Goal: Communication & Community: Share content

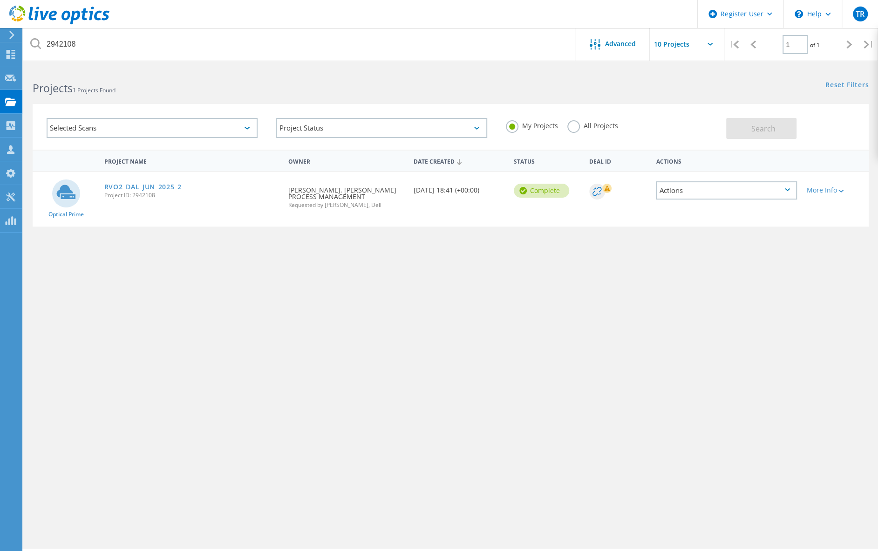
click at [22, 16] on icon at bounding box center [59, 15] width 100 height 19
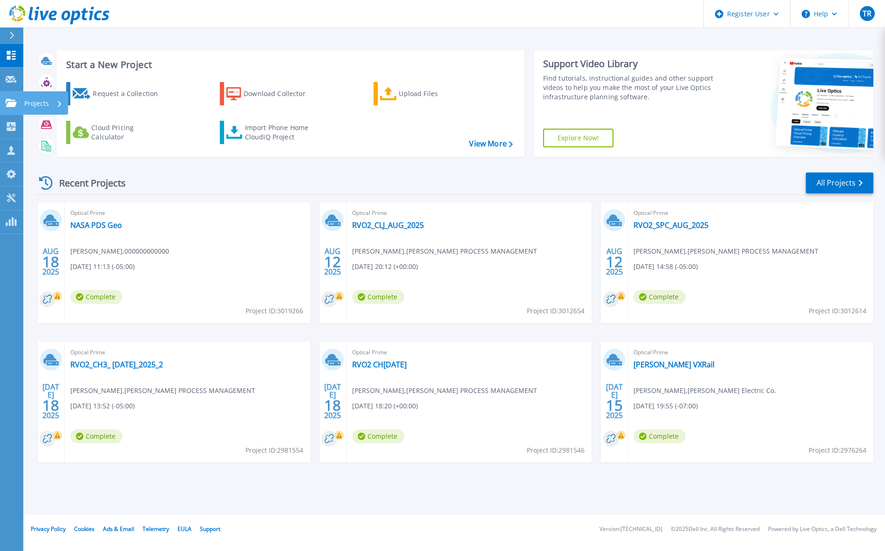
click at [8, 106] on icon at bounding box center [11, 103] width 11 height 8
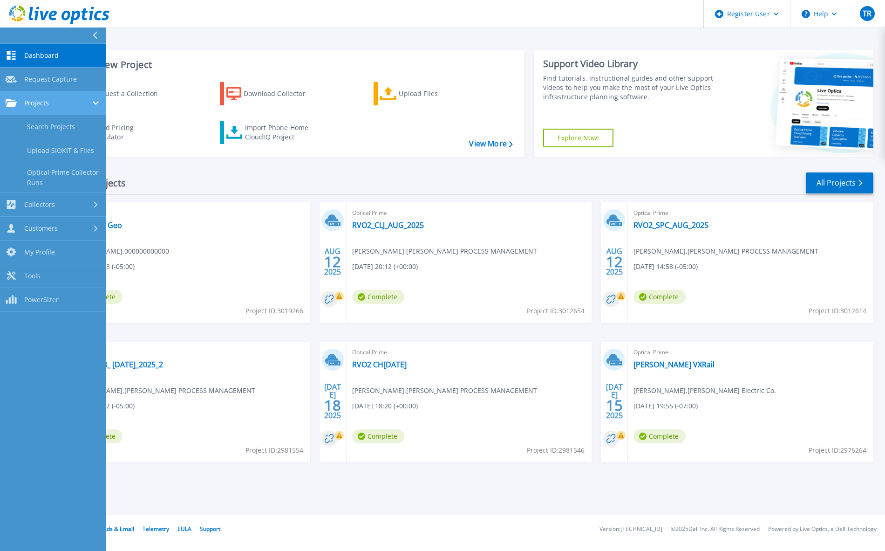
click at [36, 104] on span "Projects" at bounding box center [36, 103] width 25 height 8
click at [27, 66] on link "Dashboard Dashboard" at bounding box center [53, 56] width 106 height 24
click at [29, 58] on span "Dashboard" at bounding box center [41, 55] width 34 height 8
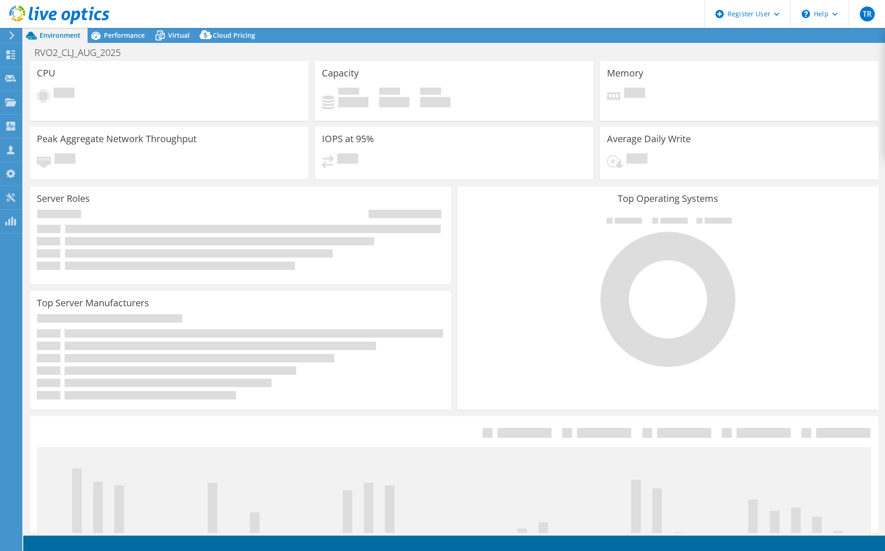
select select "USD"
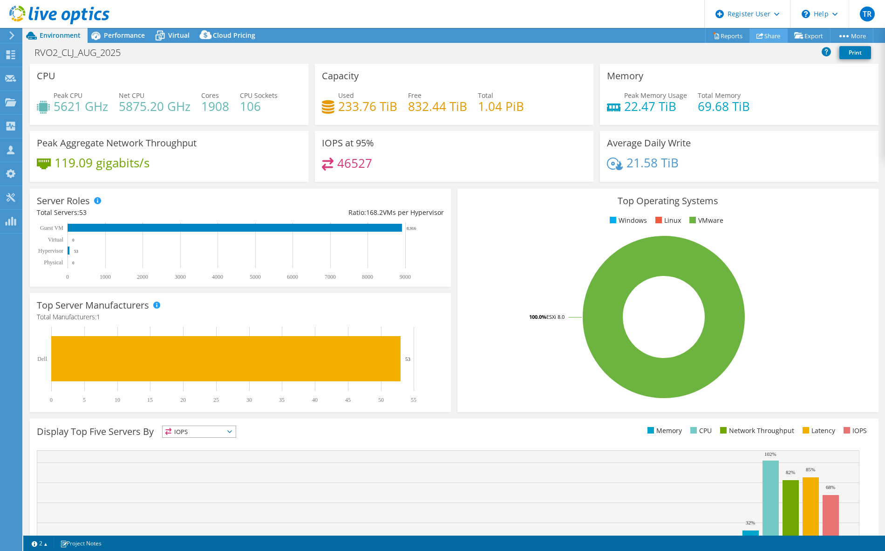
click at [764, 34] on link "Share" at bounding box center [768, 35] width 38 height 14
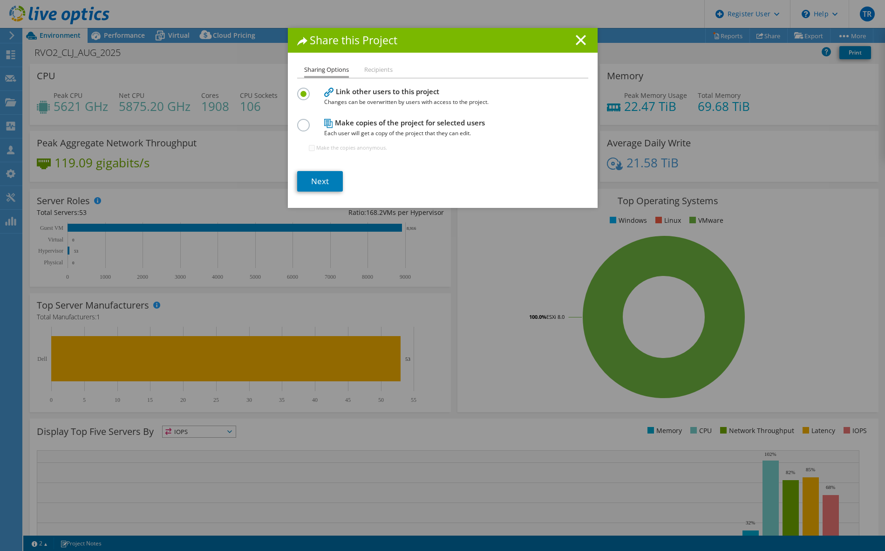
click at [293, 127] on div "Sharing Options Recipients Link other users to this project Changes can be over…" at bounding box center [443, 135] width 310 height 143
click at [300, 121] on label at bounding box center [305, 120] width 16 height 2
click at [0, 0] on input "radio" at bounding box center [0, 0] width 0 height 0
click at [321, 177] on link "Next" at bounding box center [320, 181] width 46 height 20
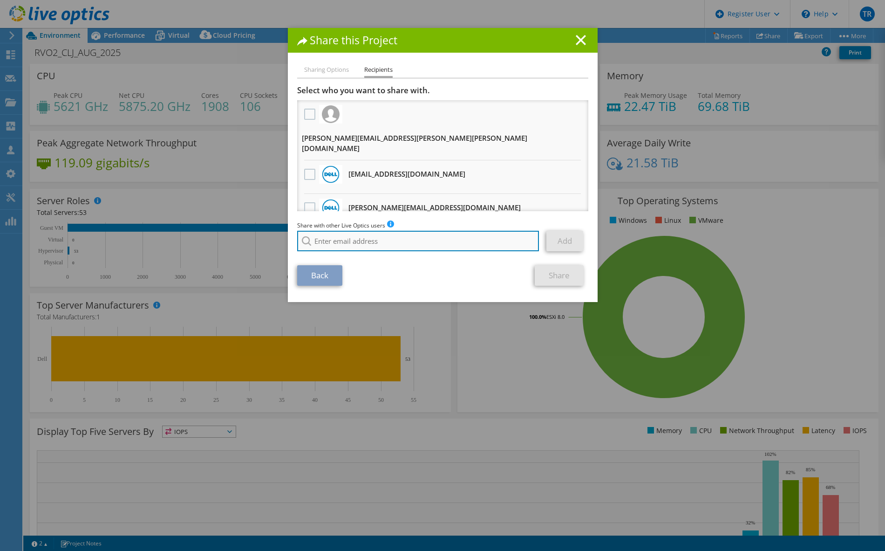
click at [373, 242] on input "search" at bounding box center [418, 241] width 242 height 20
paste input "chris.dawson@cdw.com"
type input "chris.dawson@cdw.com"
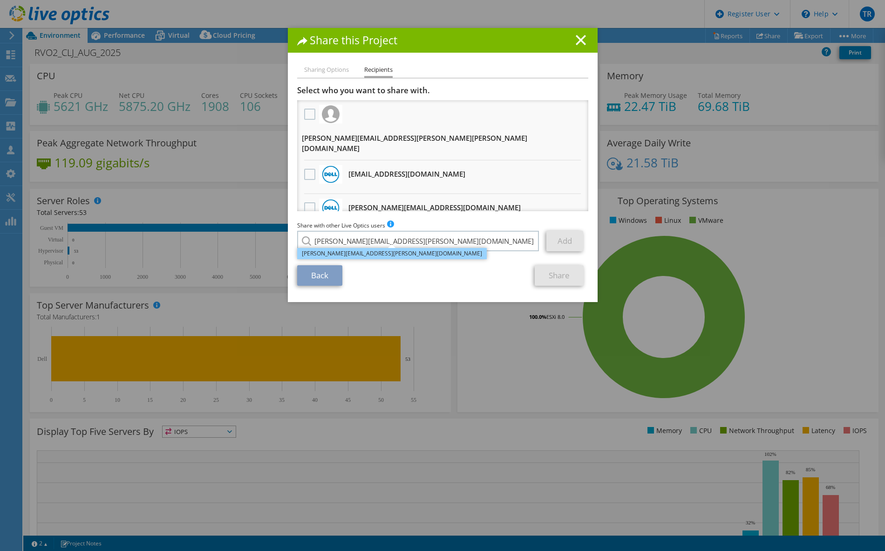
click at [358, 252] on li "chris.dawson@cdw.com" at bounding box center [392, 253] width 190 height 11
click at [562, 239] on link "Add" at bounding box center [564, 241] width 37 height 20
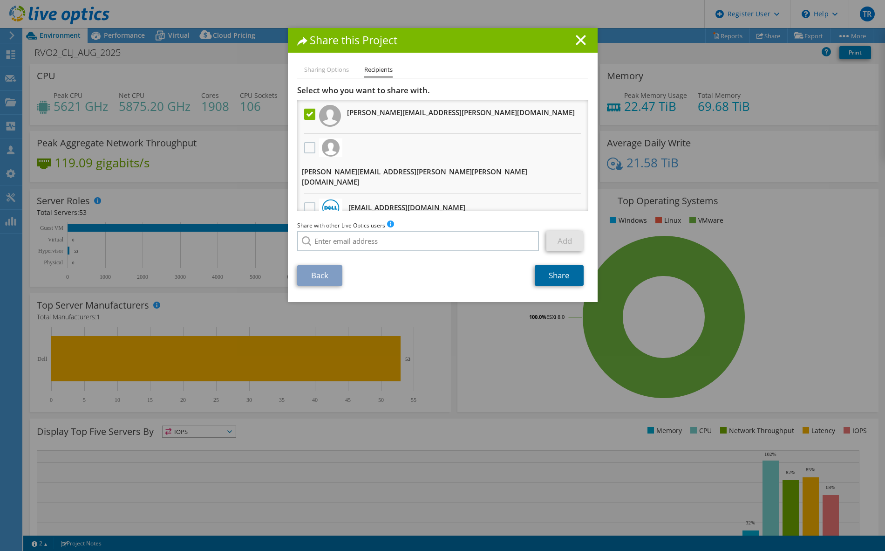
click at [556, 276] on link "Share" at bounding box center [559, 275] width 49 height 20
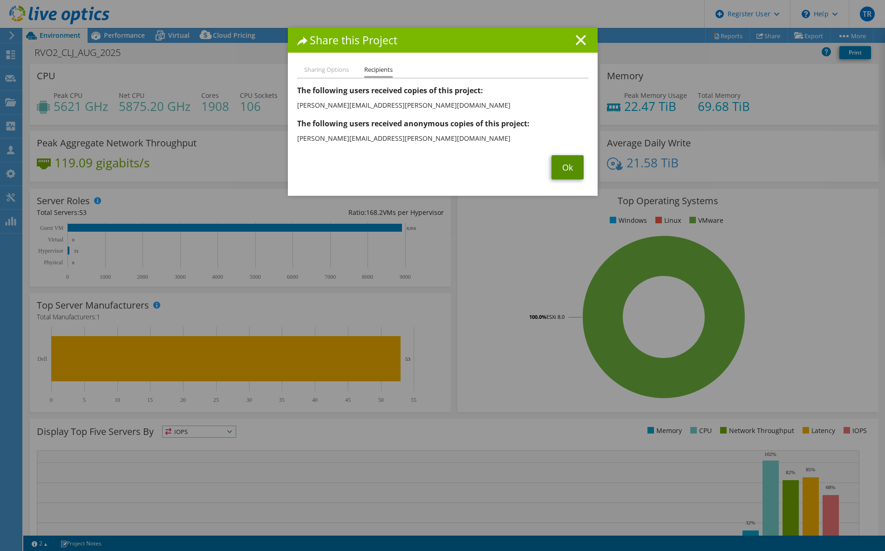
click at [561, 167] on link "Ok" at bounding box center [568, 167] width 32 height 24
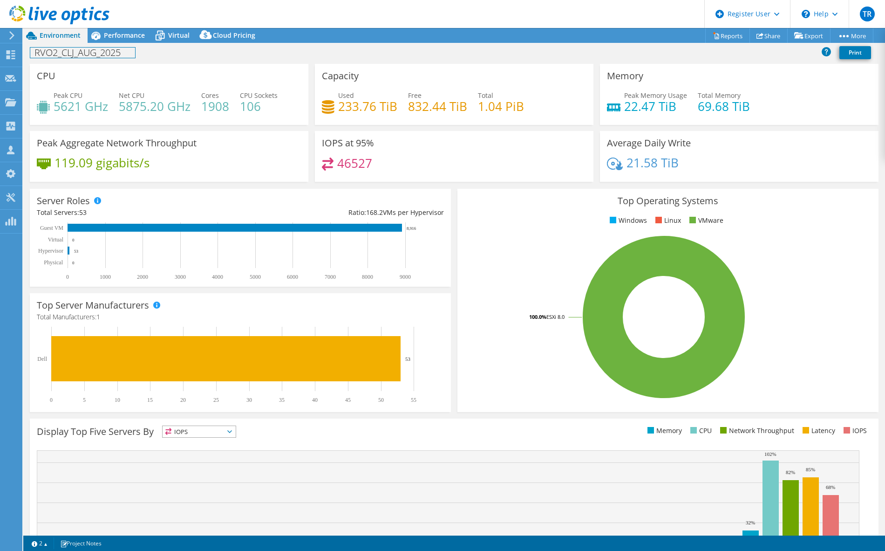
click at [63, 50] on h1 "RVO2_CLJ_AUG_2025" at bounding box center [82, 53] width 105 height 10
click at [64, 49] on h1 "RVO2_CLJ_AUG_2025" at bounding box center [82, 53] width 105 height 10
click at [134, 49] on h1 "RVO2_CLJ_AUG_2025" at bounding box center [82, 53] width 105 height 10
click at [240, 56] on div "RVO2_CLJ_AUG_2025 Print" at bounding box center [454, 52] width 862 height 17
click at [69, 48] on h1 "RVO2_CLJ_AUG_2025" at bounding box center [82, 53] width 105 height 10
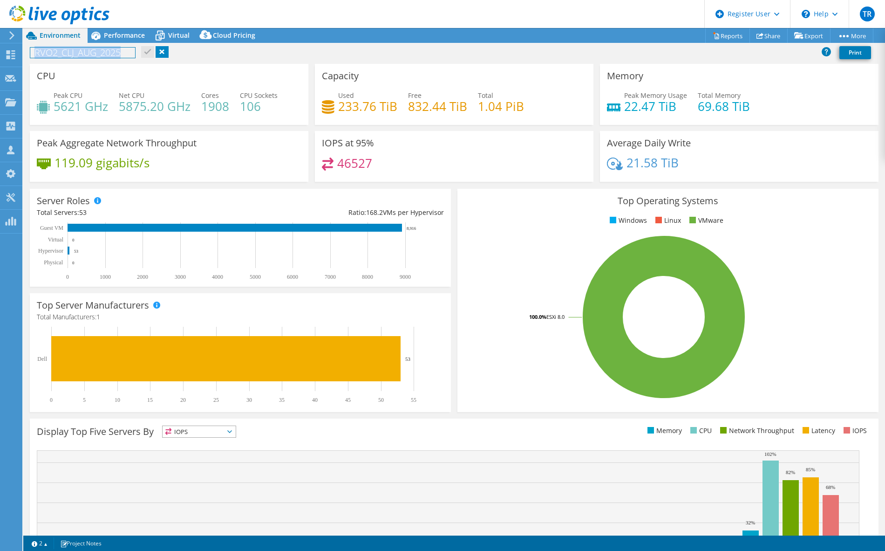
click at [69, 48] on h1 "RVO2_CLJ_AUG_2025" at bounding box center [82, 53] width 105 height 10
click at [237, 57] on div "RVO2_CLJ_AUG_2025 Print" at bounding box center [454, 52] width 862 height 17
click at [69, 51] on h1 "RVO2_CLJ_AUG_2025" at bounding box center [82, 53] width 105 height 10
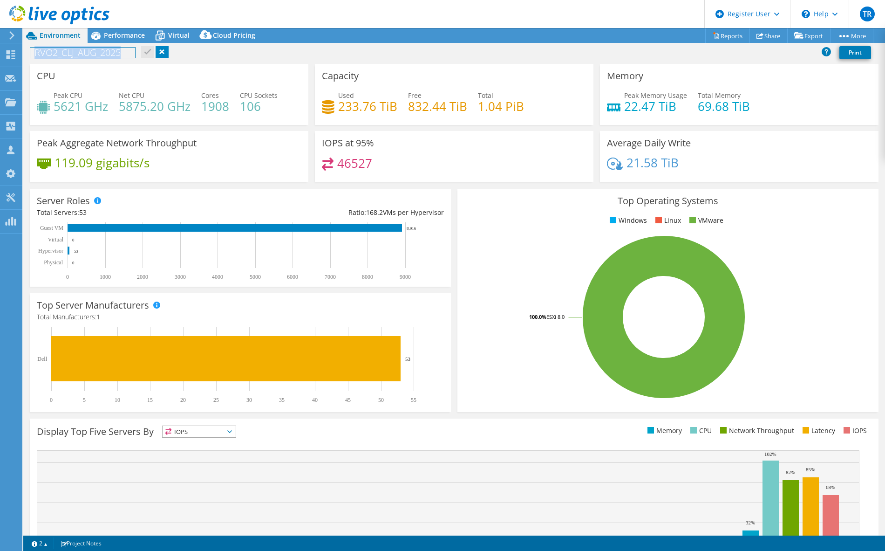
click at [69, 51] on h1 "RVO2_CLJ_AUG_2025" at bounding box center [82, 53] width 105 height 10
copy h1 "RVO2_CLJ_AUG_2025"
click at [234, 58] on div "RVO2_CLJ_AUG_2025 Print" at bounding box center [454, 52] width 862 height 17
click at [70, 50] on h1 "RVO2_CLJ_AUG_2025" at bounding box center [82, 53] width 105 height 10
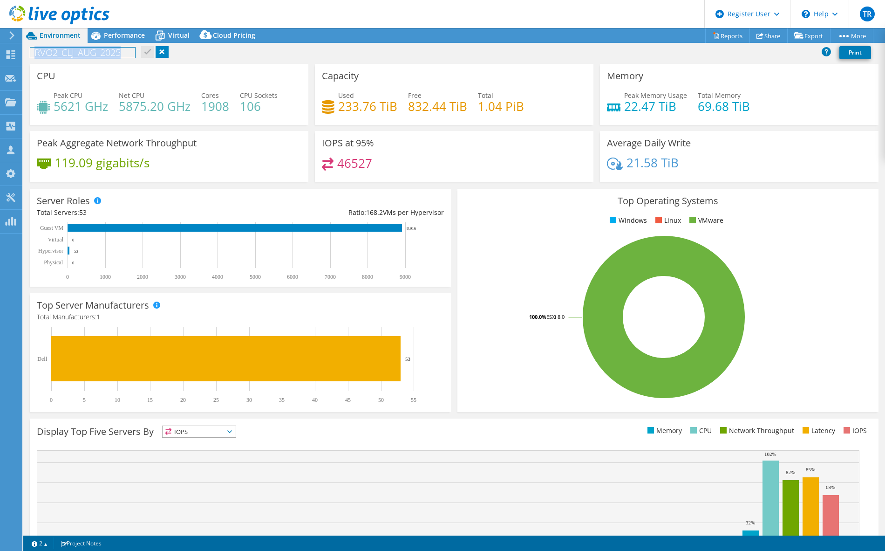
click at [70, 50] on h1 "RVO2_CLJ_AUG_2025" at bounding box center [82, 53] width 105 height 10
copy h1 "RVO2_CLJ_AUG_2025"
click at [413, 45] on div "RVO2_CLJ_AUG_2025 Print" at bounding box center [454, 52] width 862 height 17
click at [104, 31] on div at bounding box center [54, 15] width 109 height 31
click at [127, 34] on span "Performance" at bounding box center [124, 35] width 41 height 9
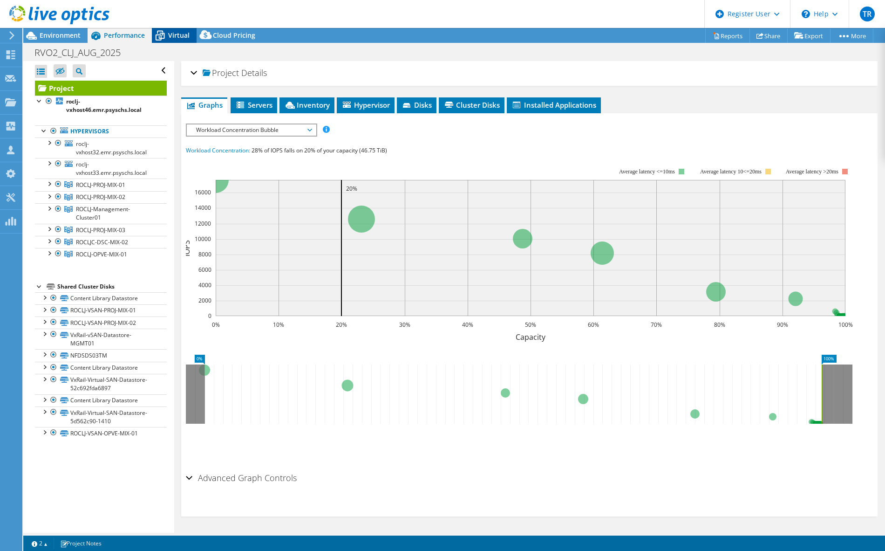
click at [171, 36] on span "Virtual" at bounding box center [178, 35] width 21 height 9
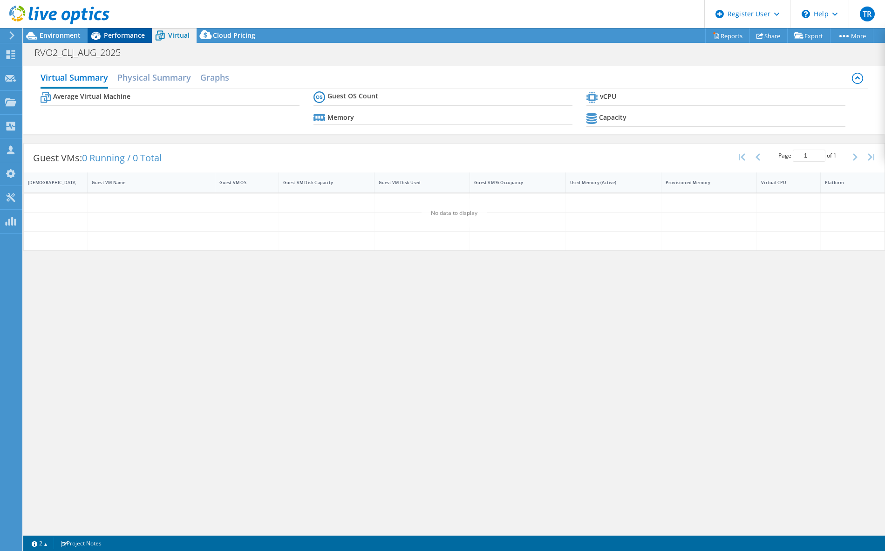
click at [125, 34] on span "Performance" at bounding box center [124, 35] width 41 height 9
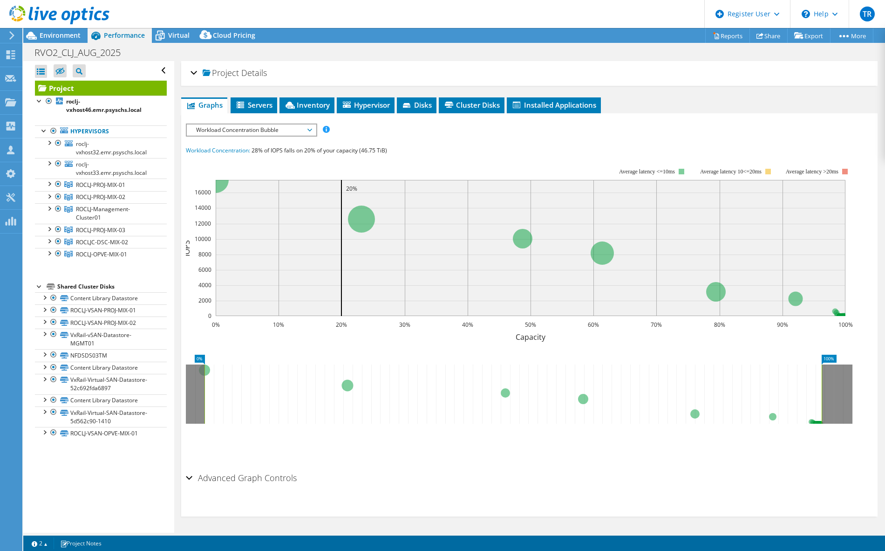
click at [204, 77] on h2 "Project Details" at bounding box center [229, 72] width 76 height 19
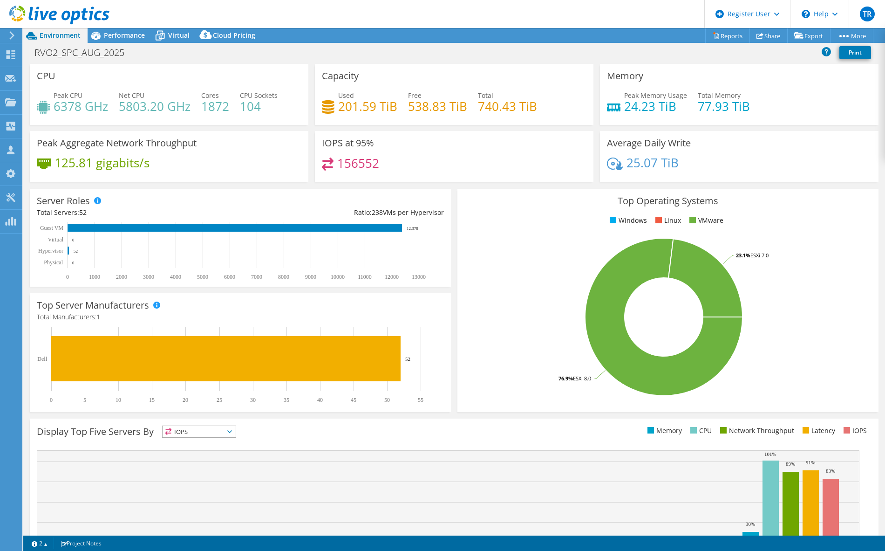
select select "USD"
click at [725, 36] on link "Reports" at bounding box center [727, 35] width 45 height 14
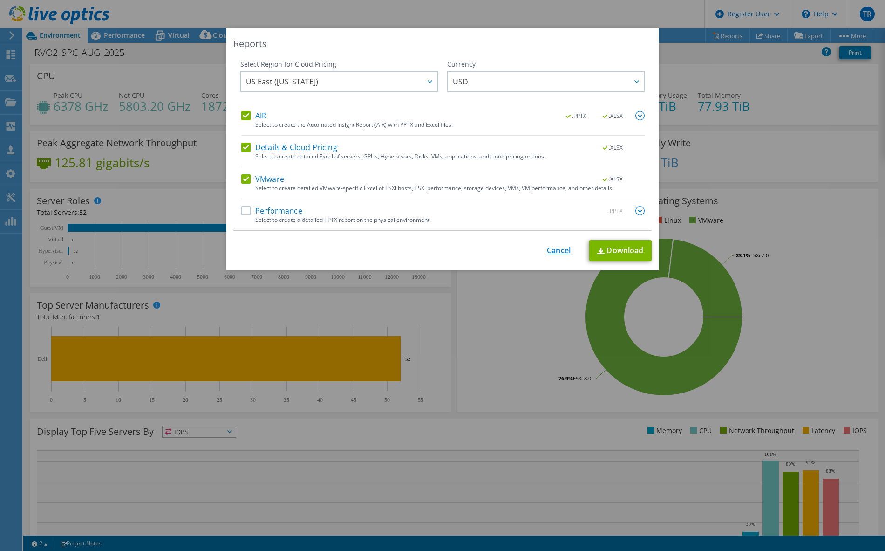
click at [553, 247] on link "Cancel" at bounding box center [559, 250] width 24 height 9
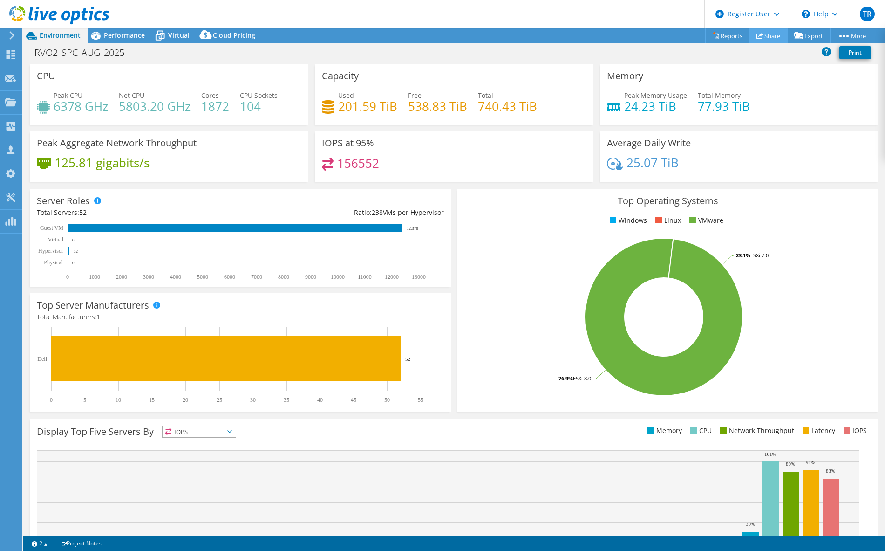
click at [768, 37] on link "Share" at bounding box center [768, 35] width 38 height 14
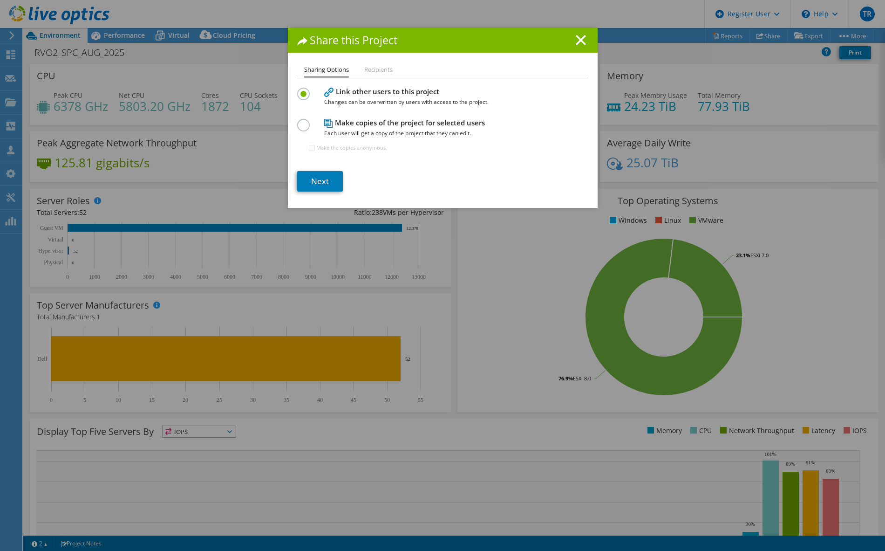
click at [303, 121] on label at bounding box center [305, 120] width 16 height 2
click at [0, 0] on input "radio" at bounding box center [0, 0] width 0 height 0
click at [321, 185] on link "Next" at bounding box center [320, 181] width 46 height 20
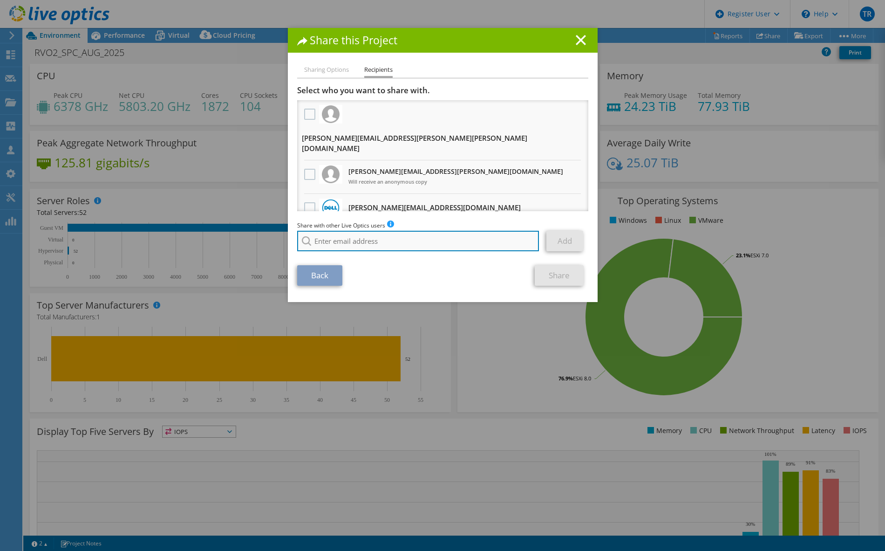
click at [345, 237] on input "search" at bounding box center [418, 241] width 242 height 20
paste input "[PERSON_NAME][EMAIL_ADDRESS][PERSON_NAME][DOMAIN_NAME]"
type input "[PERSON_NAME][EMAIL_ADDRESS][PERSON_NAME][DOMAIN_NAME]"
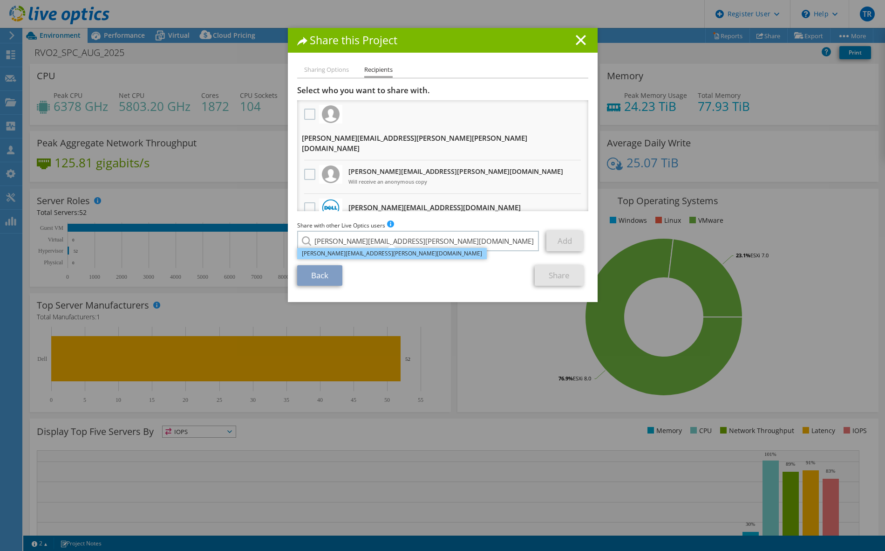
drag, startPoint x: 369, startPoint y: 252, endPoint x: 375, endPoint y: 252, distance: 5.6
click at [369, 252] on li "[PERSON_NAME][EMAIL_ADDRESS][PERSON_NAME][DOMAIN_NAME]" at bounding box center [392, 253] width 190 height 11
click at [565, 243] on link "Add" at bounding box center [564, 241] width 37 height 20
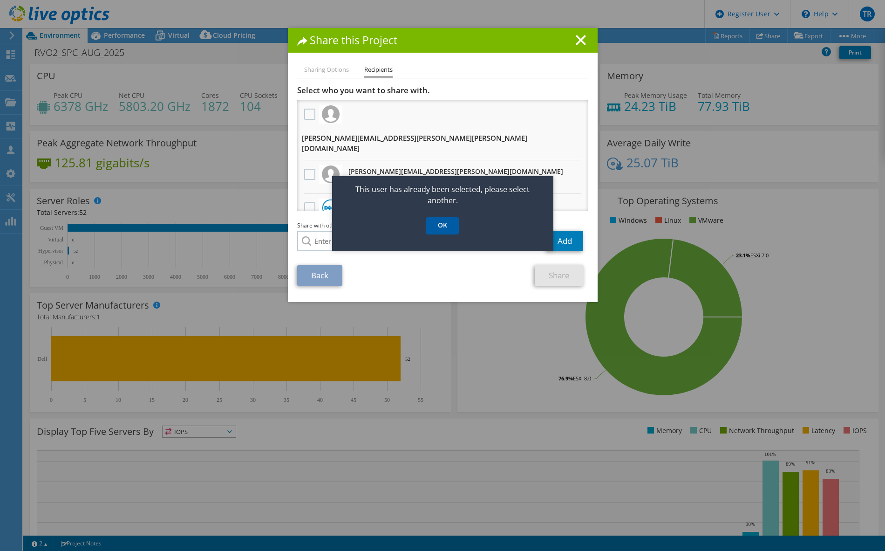
click at [448, 229] on link "OK" at bounding box center [442, 225] width 33 height 17
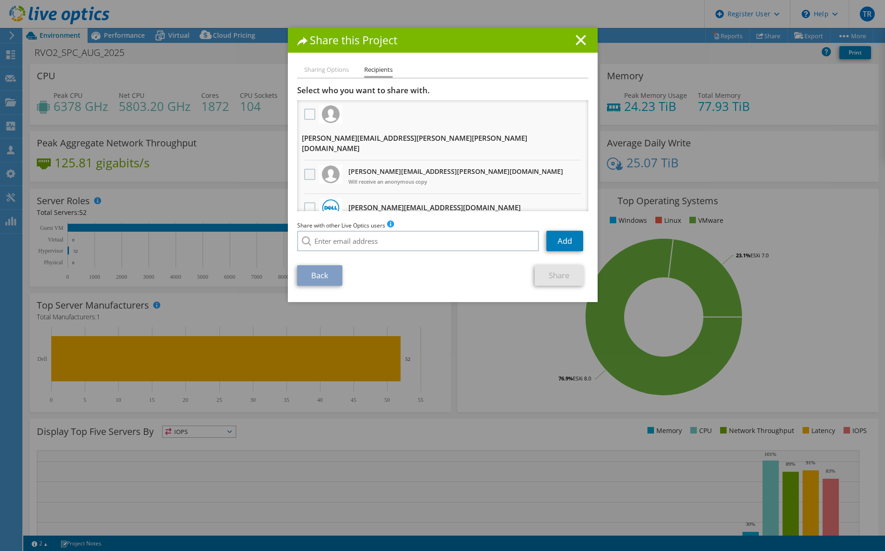
click at [306, 169] on label at bounding box center [311, 174] width 14 height 11
click at [0, 0] on input "checkbox" at bounding box center [0, 0] width 0 height 0
click at [316, 67] on li "Sharing Options" at bounding box center [326, 70] width 45 height 12
click at [336, 68] on li "Sharing Options" at bounding box center [326, 70] width 45 height 12
click at [379, 71] on li "Recipients" at bounding box center [378, 71] width 28 height 14
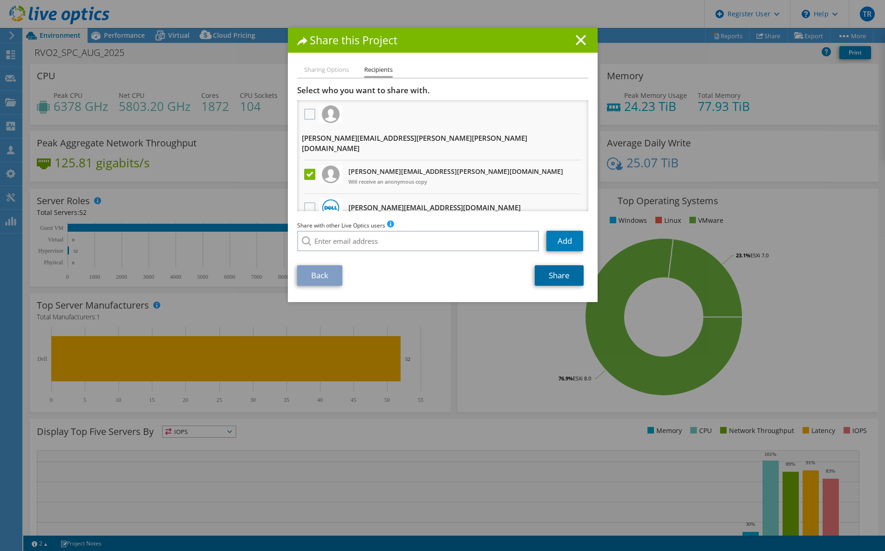
click at [551, 276] on link "Share" at bounding box center [559, 275] width 49 height 20
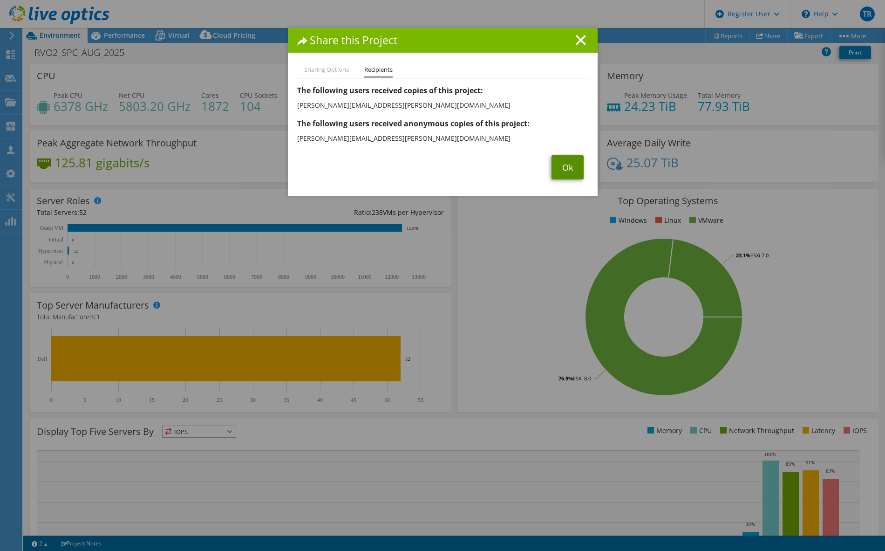
click at [564, 171] on link "Ok" at bounding box center [568, 167] width 32 height 24
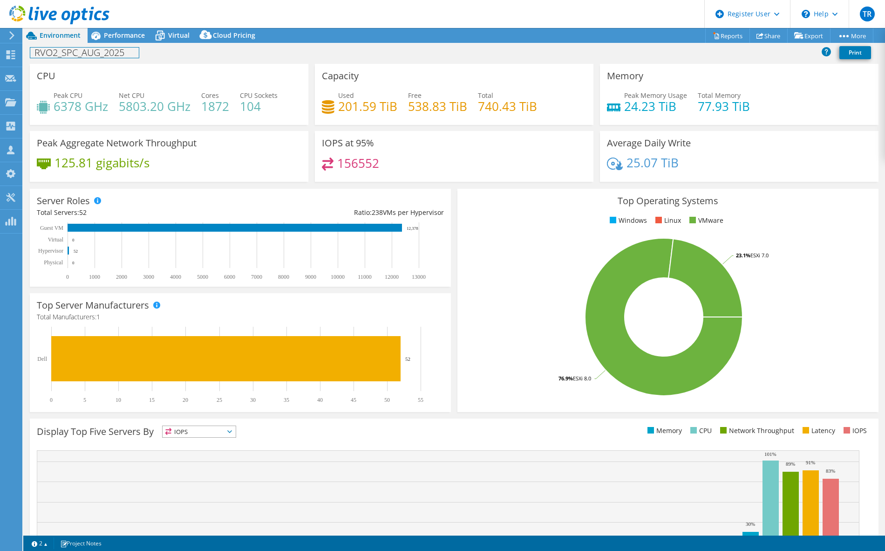
click at [86, 49] on h1 "RVO2_SPC_AUG_2025" at bounding box center [84, 53] width 109 height 10
copy h1 "RVO2_SPC_AUG_2025"
click at [120, 33] on span "Performance" at bounding box center [124, 35] width 41 height 9
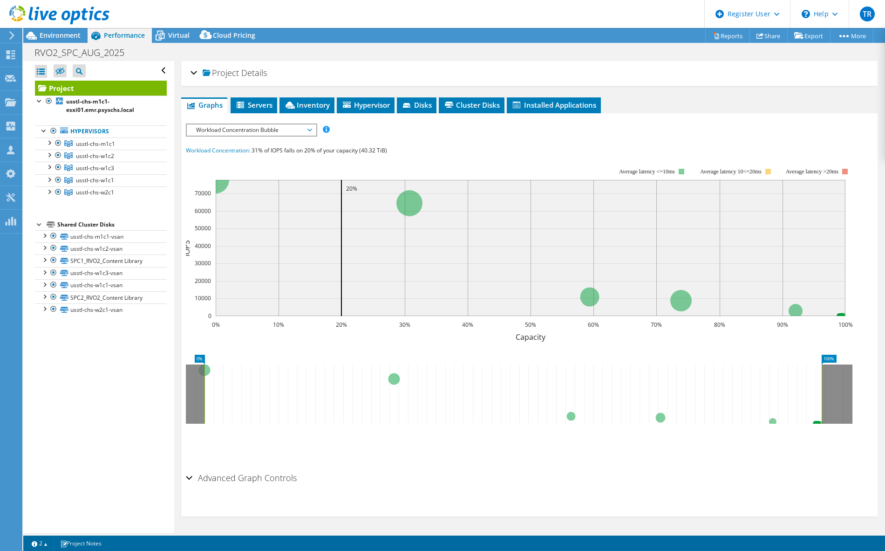
click at [192, 71] on div "Project Details" at bounding box center [530, 73] width 678 height 20
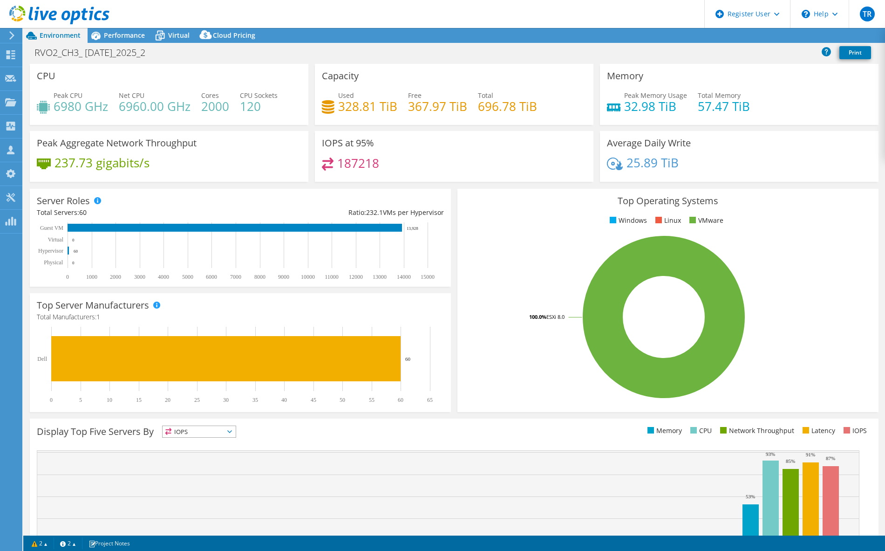
select select "USD"
click at [765, 35] on link "Share" at bounding box center [768, 35] width 38 height 14
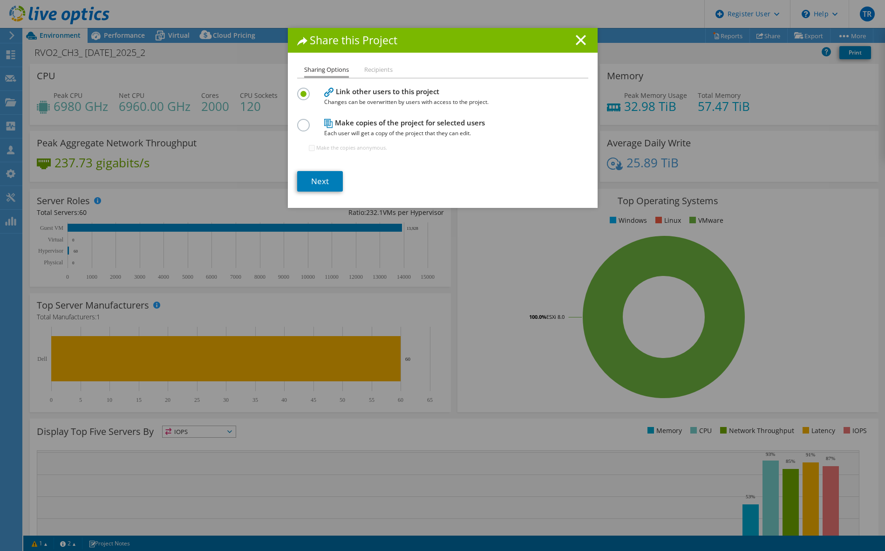
click at [300, 121] on label at bounding box center [305, 120] width 16 height 2
click at [0, 0] on input "radio" at bounding box center [0, 0] width 0 height 0
click at [326, 182] on link "Next" at bounding box center [320, 181] width 46 height 20
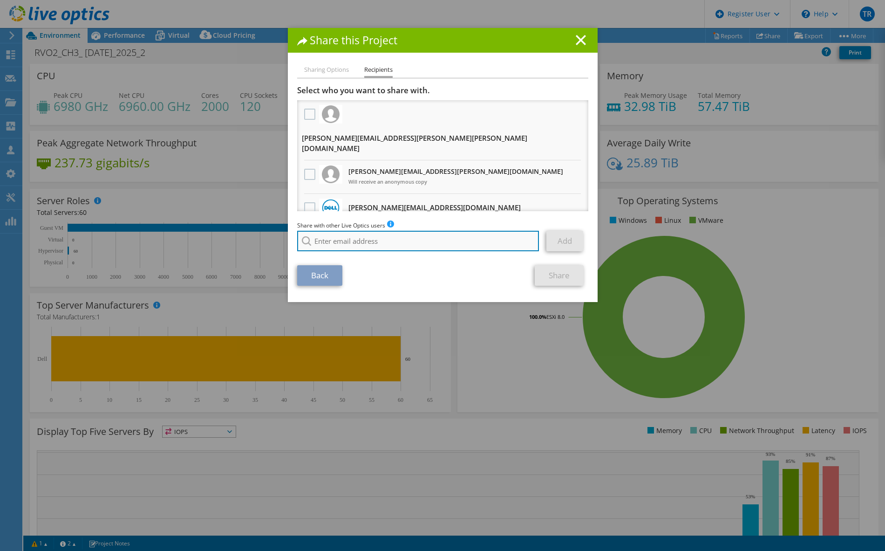
click at [390, 232] on input "search" at bounding box center [418, 241] width 242 height 20
click at [308, 169] on label at bounding box center [311, 174] width 14 height 11
click at [0, 0] on input "checkbox" at bounding box center [0, 0] width 0 height 0
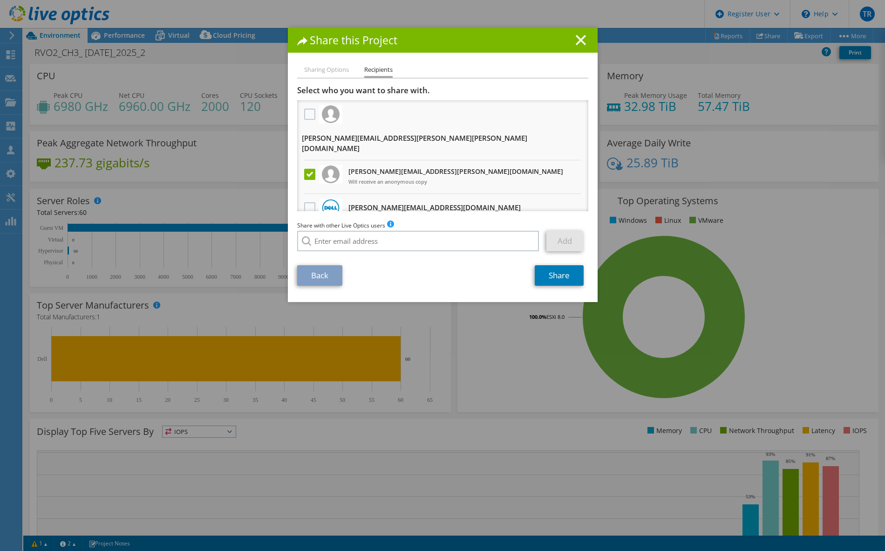
click at [304, 169] on label at bounding box center [311, 174] width 14 height 11
click at [0, 0] on input "checkbox" at bounding box center [0, 0] width 0 height 0
click at [305, 71] on li "Sharing Options" at bounding box center [326, 70] width 45 height 12
click at [576, 38] on line at bounding box center [580, 39] width 9 height 9
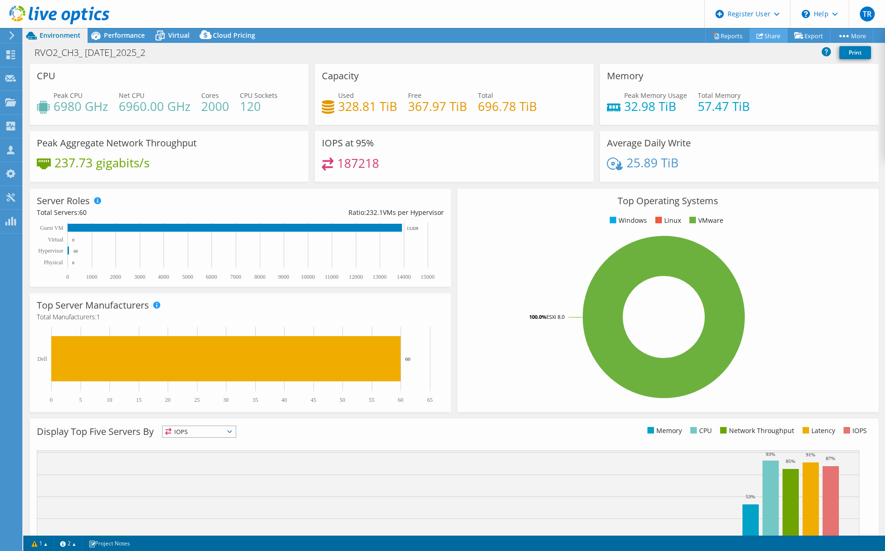
click at [763, 38] on link "Share" at bounding box center [768, 35] width 38 height 14
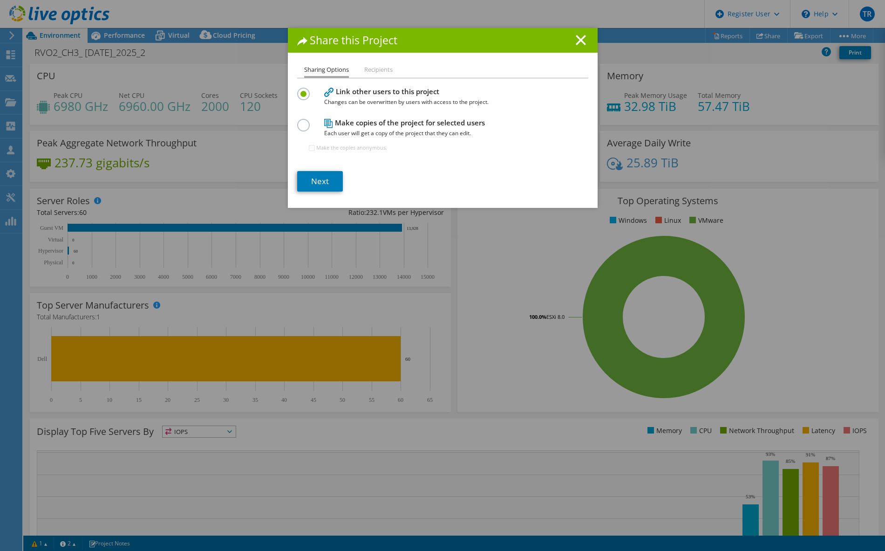
click at [305, 121] on label at bounding box center [305, 120] width 16 height 2
click at [0, 0] on input "radio" at bounding box center [0, 0] width 0 height 0
click at [320, 148] on label "Make the copies anonymous." at bounding box center [351, 147] width 71 height 9
click at [315, 148] on input "Make the copies anonymous." at bounding box center [312, 148] width 6 height 6
click at [318, 146] on label "Make the copies anonymous." at bounding box center [351, 147] width 71 height 9
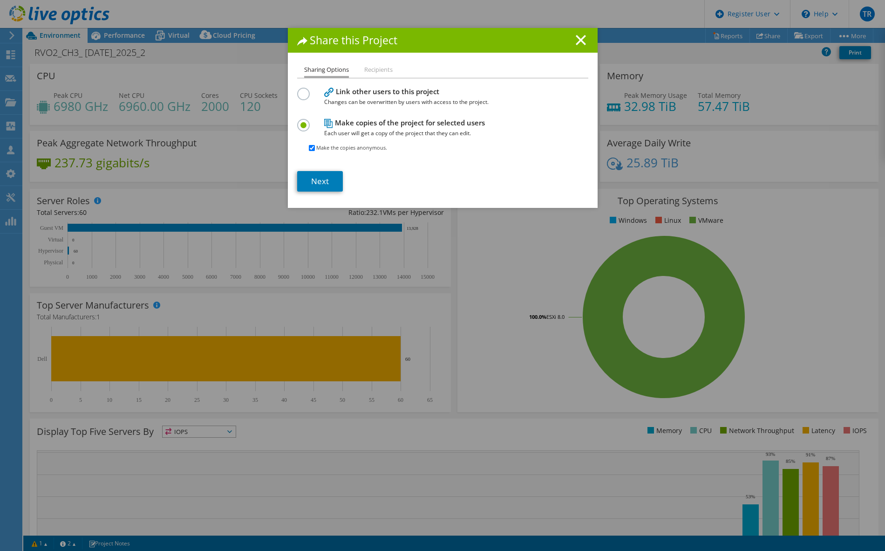
click at [315, 146] on input "Make the copies anonymous." at bounding box center [312, 148] width 6 height 6
checkbox input "false"
click at [320, 183] on link "Next" at bounding box center [320, 181] width 46 height 20
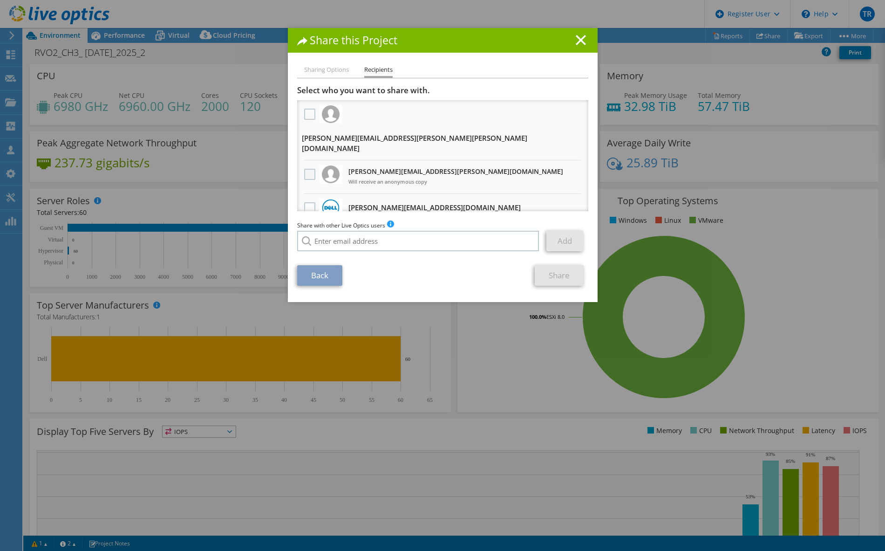
click at [305, 169] on label at bounding box center [311, 174] width 14 height 11
click at [0, 0] on input "checkbox" at bounding box center [0, 0] width 0 height 0
click at [576, 39] on icon at bounding box center [581, 40] width 10 height 10
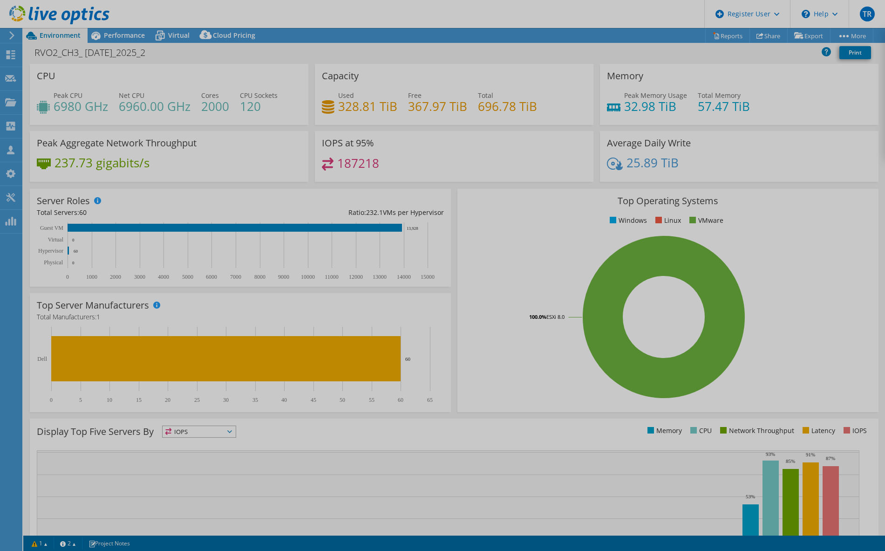
click at [775, 36] on div at bounding box center [442, 275] width 885 height 551
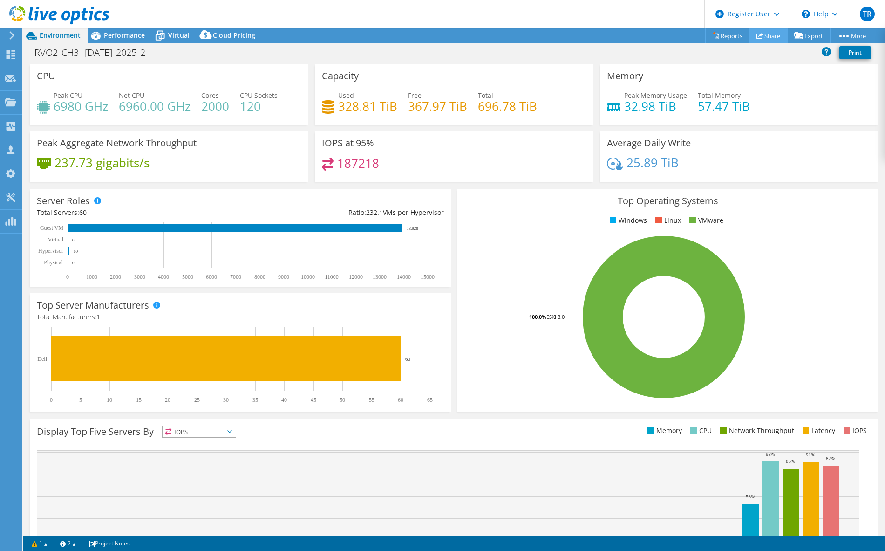
click at [756, 33] on icon at bounding box center [759, 35] width 7 height 7
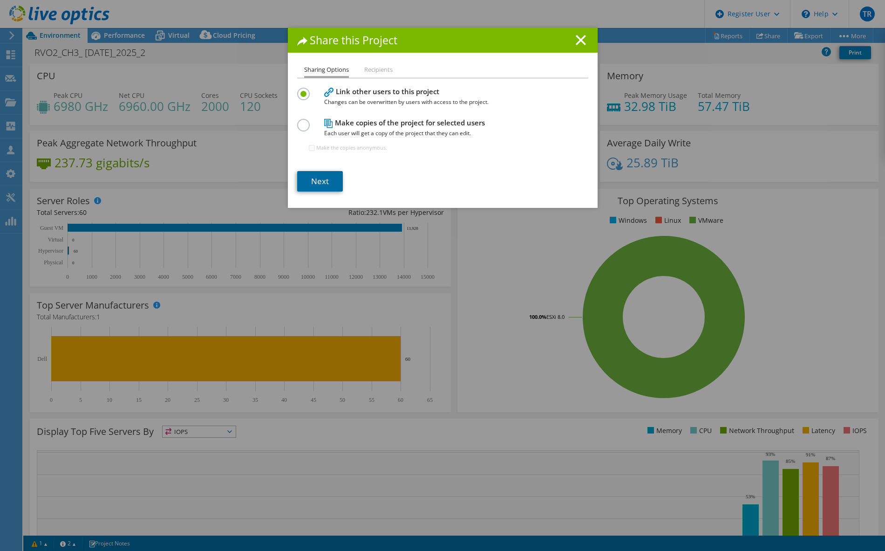
click at [324, 183] on link "Next" at bounding box center [320, 181] width 46 height 20
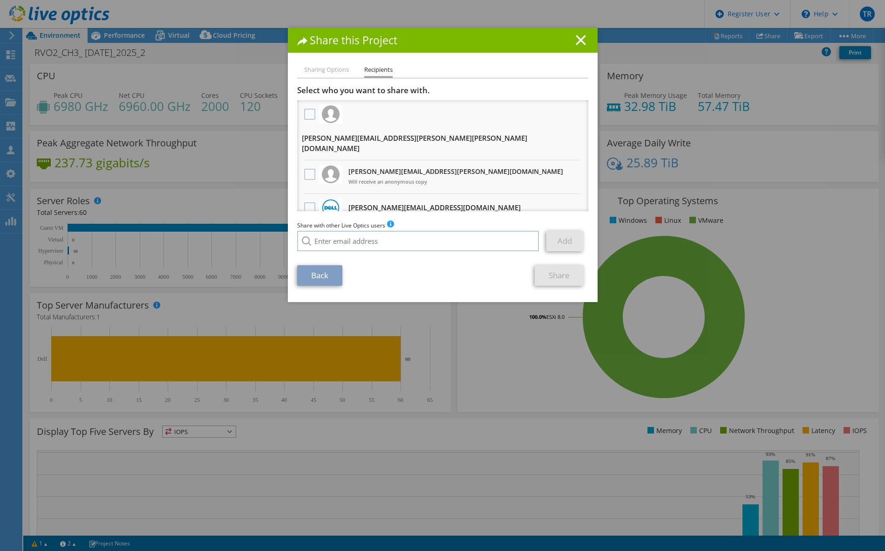
click at [578, 40] on icon at bounding box center [581, 40] width 10 height 10
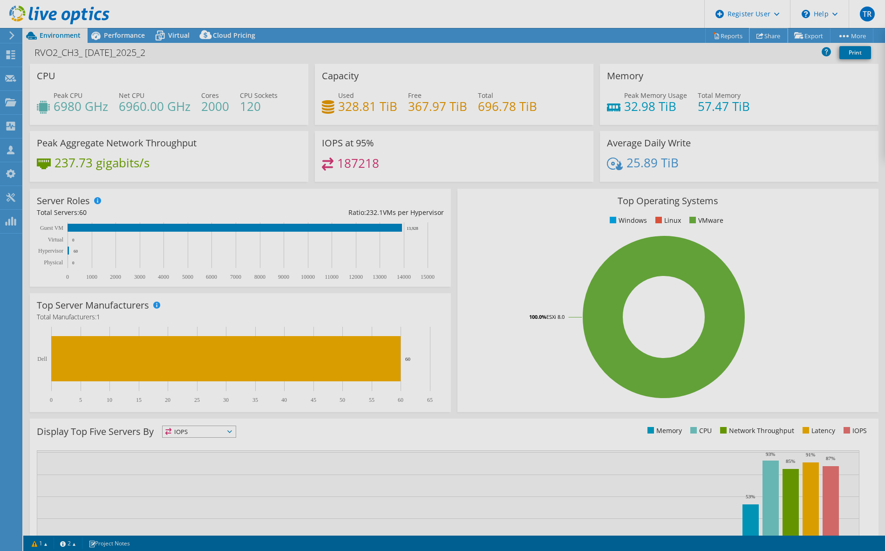
click at [757, 37] on use at bounding box center [759, 36] width 7 height 6
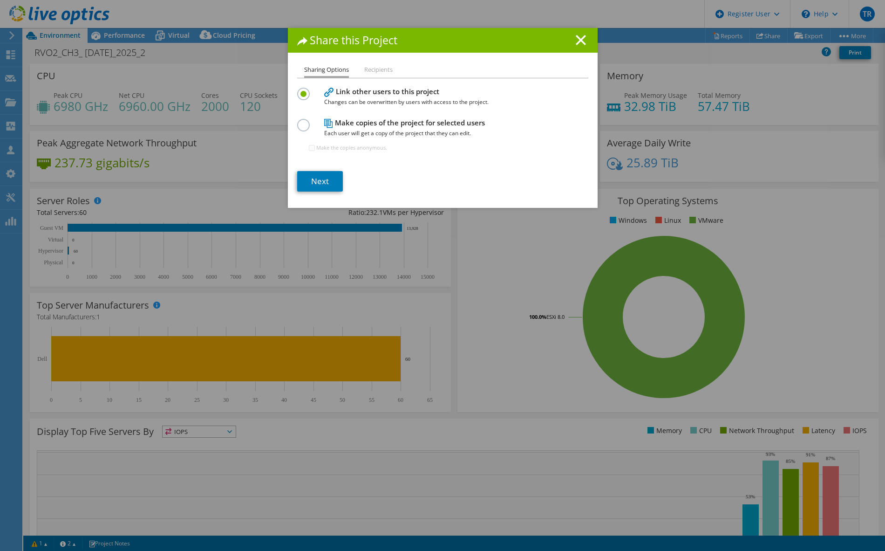
click at [302, 121] on label at bounding box center [305, 120] width 16 height 2
click at [0, 0] on input "radio" at bounding box center [0, 0] width 0 height 0
click at [310, 174] on link "Next" at bounding box center [320, 181] width 46 height 20
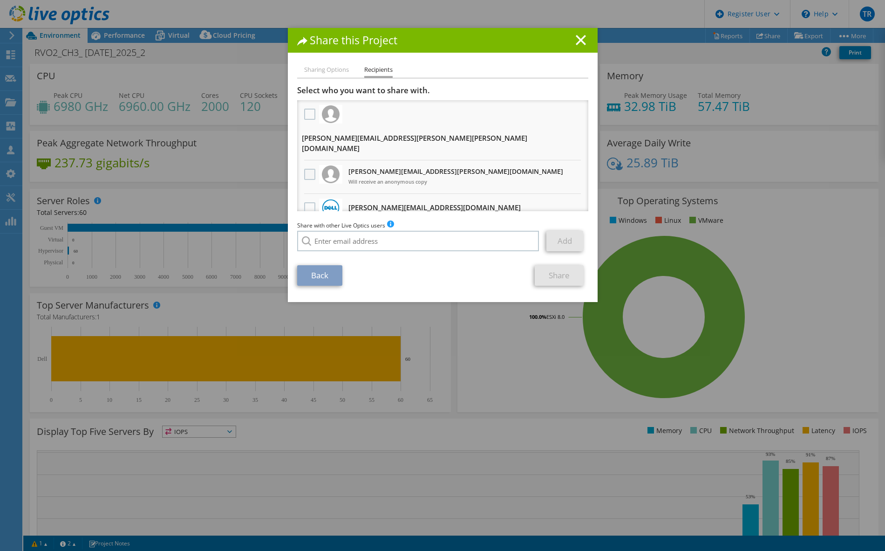
click at [306, 169] on label at bounding box center [311, 174] width 14 height 11
click at [0, 0] on input "checkbox" at bounding box center [0, 0] width 0 height 0
click at [564, 274] on link "Share" at bounding box center [559, 275] width 49 height 20
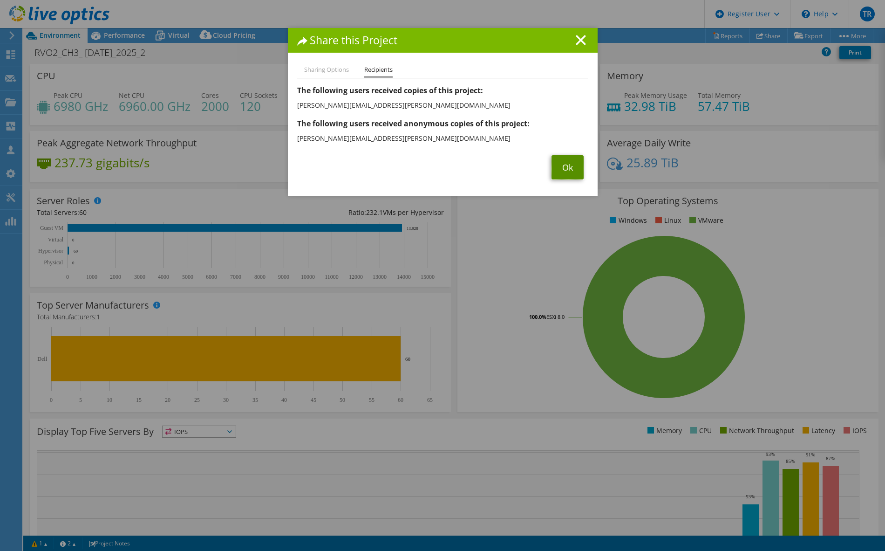
click at [559, 163] on link "Ok" at bounding box center [568, 167] width 32 height 24
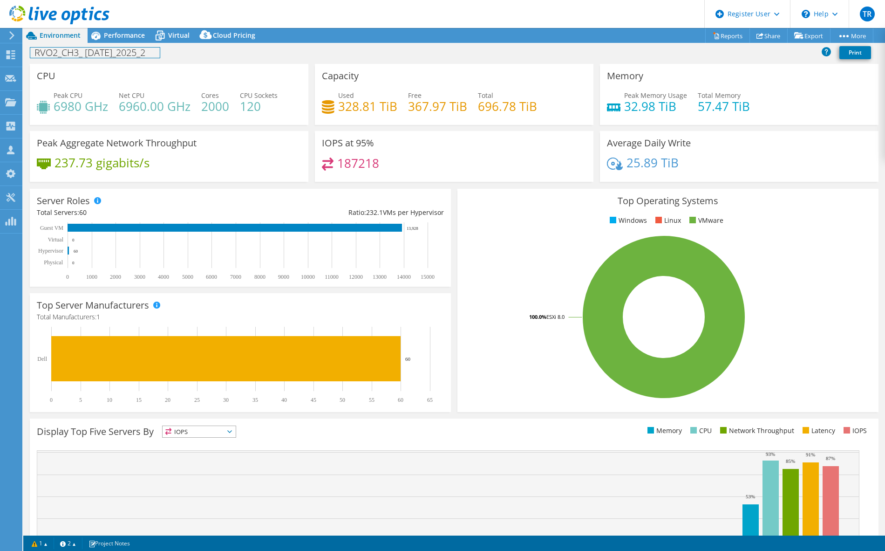
click at [77, 55] on h1 "RVO2_CH3_ JUL_2025_2" at bounding box center [94, 53] width 129 height 10
copy h1 "RVO2_CH3_ JUL_2025_2"
click at [112, 31] on span "Performance" at bounding box center [124, 35] width 41 height 9
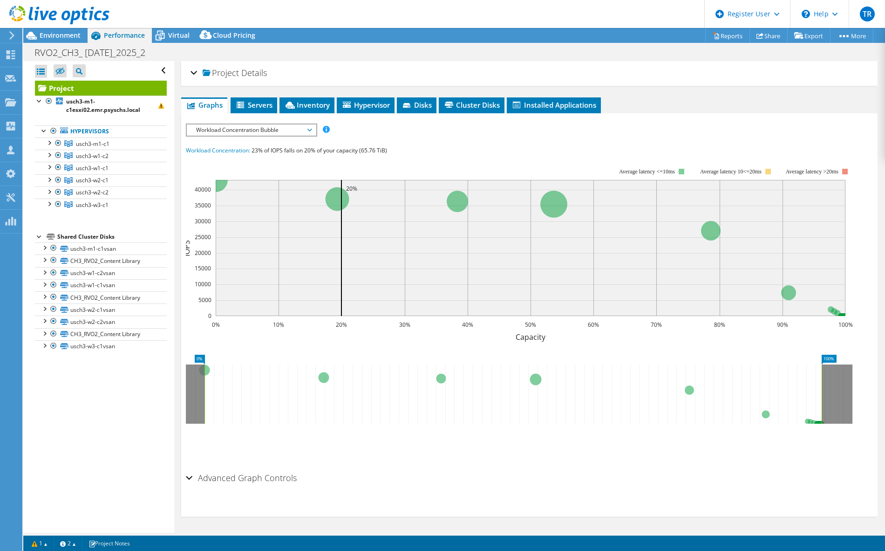
click at [194, 74] on div "Project Details" at bounding box center [530, 73] width 678 height 20
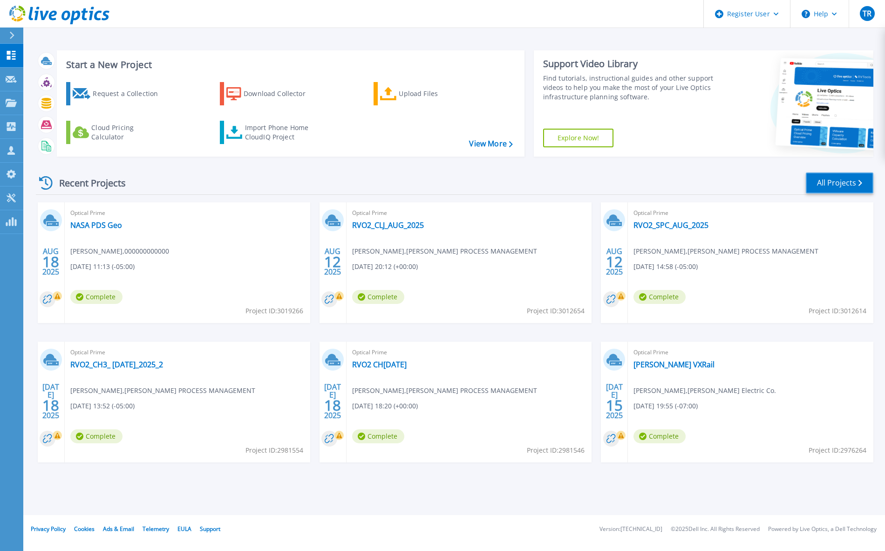
click at [845, 177] on link "All Projects" at bounding box center [840, 182] width 68 height 21
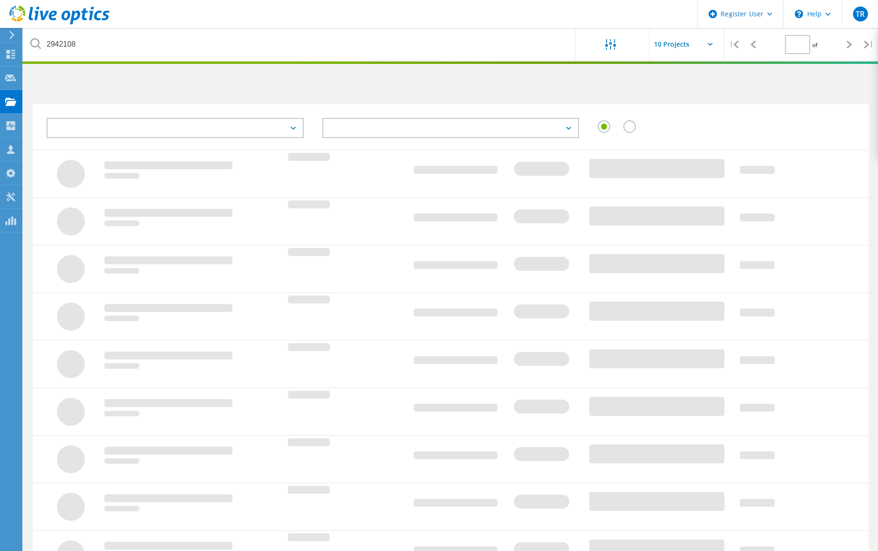
type input "1"
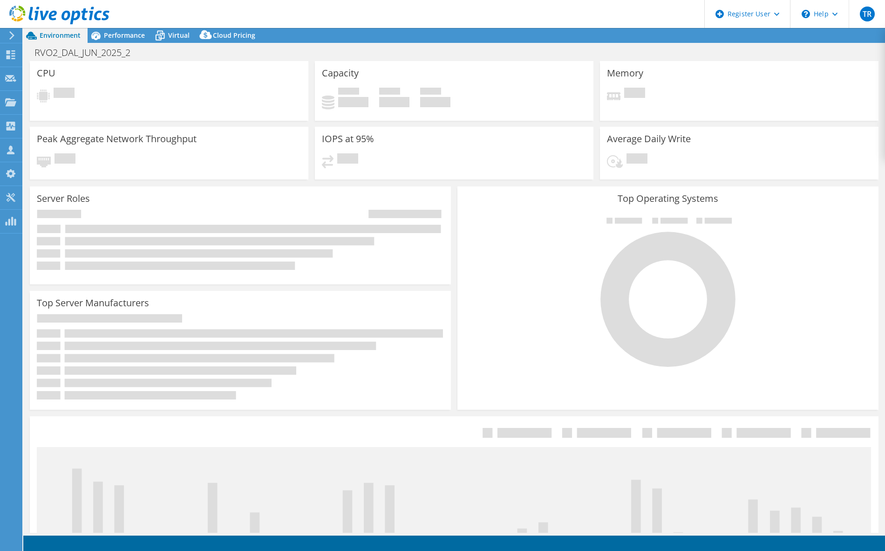
select select "USD"
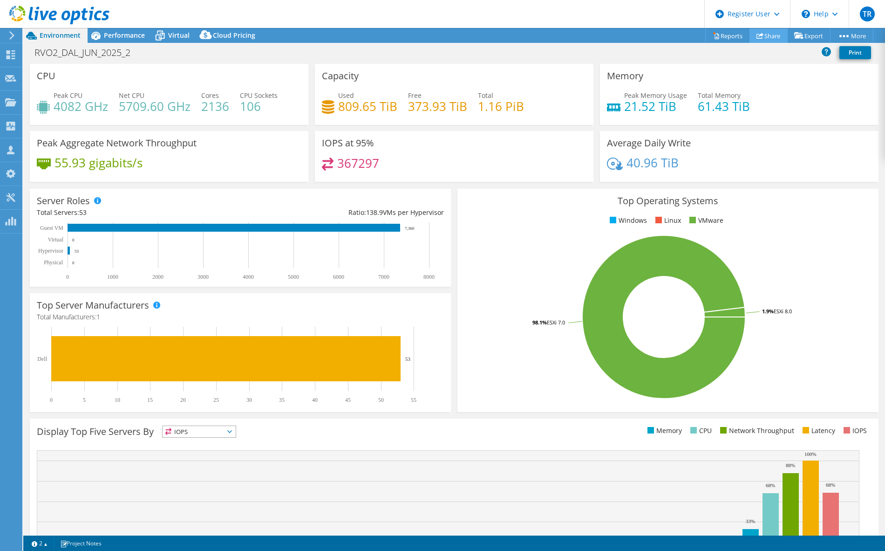
click at [768, 33] on link "Share" at bounding box center [768, 35] width 38 height 14
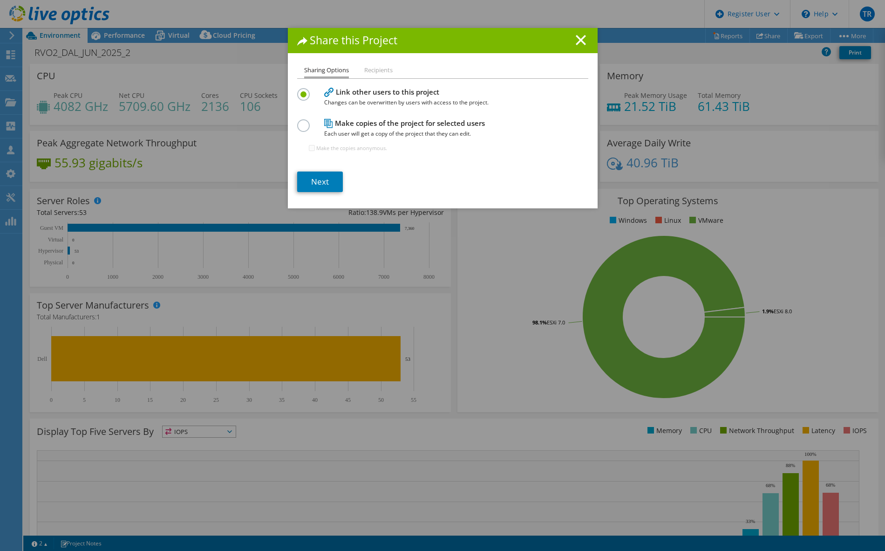
click at [301, 121] on label at bounding box center [305, 120] width 16 height 2
click at [0, 0] on input "radio" at bounding box center [0, 0] width 0 height 0
click at [327, 177] on link "Next" at bounding box center [320, 181] width 46 height 20
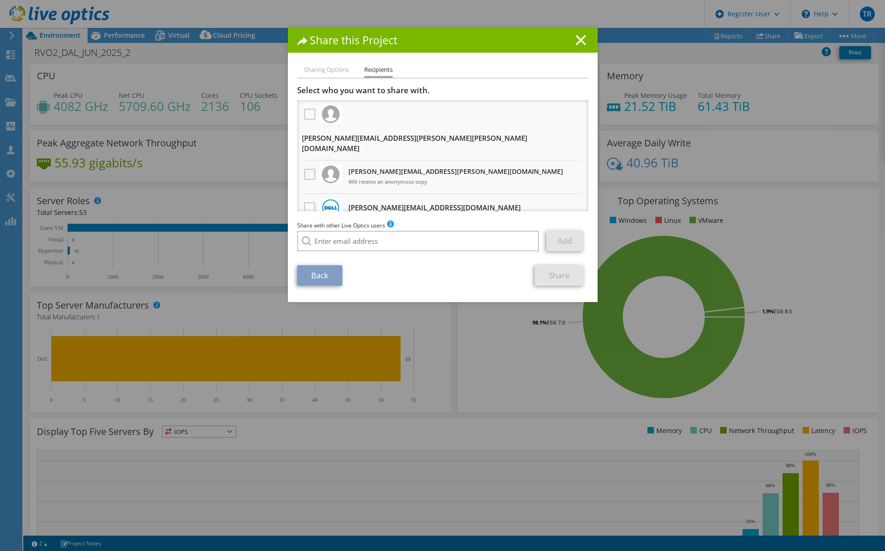
click at [307, 169] on label at bounding box center [311, 174] width 14 height 11
click at [0, 0] on input "checkbox" at bounding box center [0, 0] width 0 height 0
click at [557, 275] on link "Share" at bounding box center [559, 275] width 49 height 20
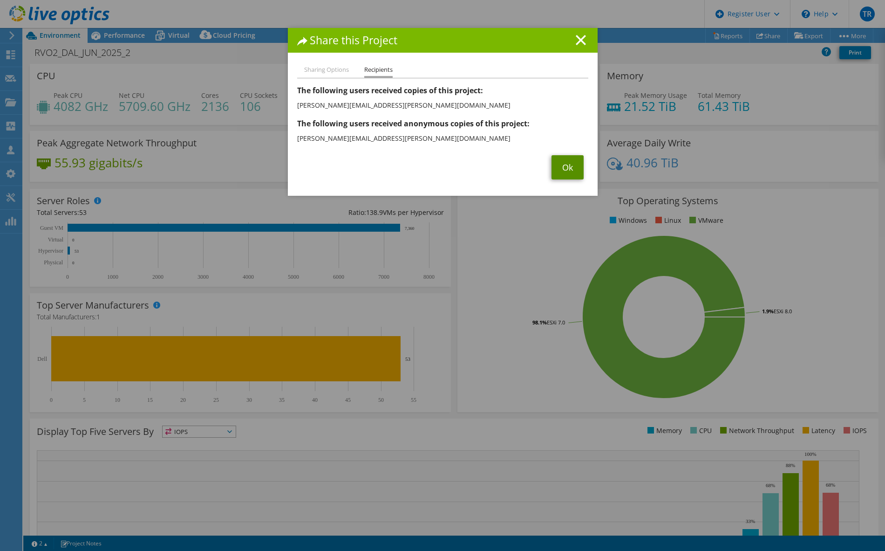
click at [560, 172] on link "Ok" at bounding box center [568, 167] width 32 height 24
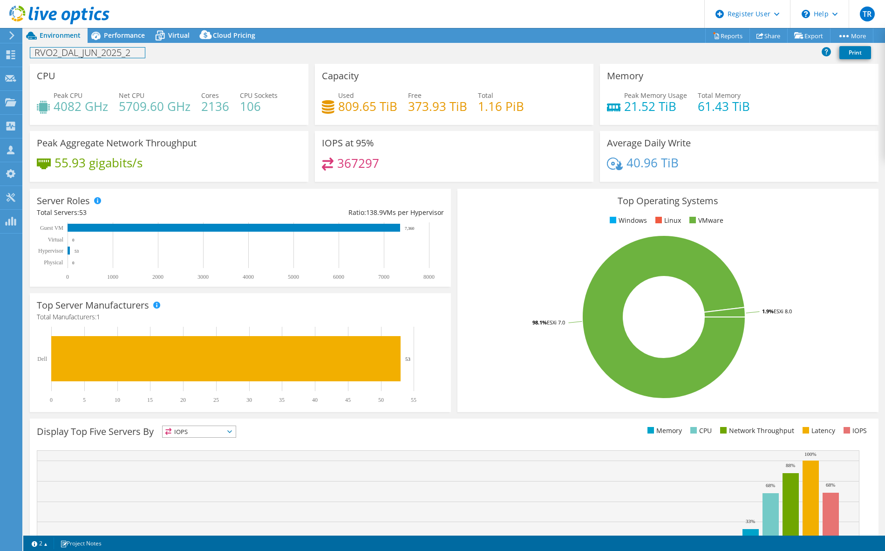
click at [85, 52] on h1 "RVO2_DAL_JUN_2025_2" at bounding box center [87, 53] width 115 height 10
click at [86, 52] on h1 "RVO2_DAL_JUN_2025_2" at bounding box center [87, 53] width 115 height 10
copy h1 "RVO2_DAL_JUN_2025_2"
click at [108, 36] on span "Performance" at bounding box center [124, 35] width 41 height 9
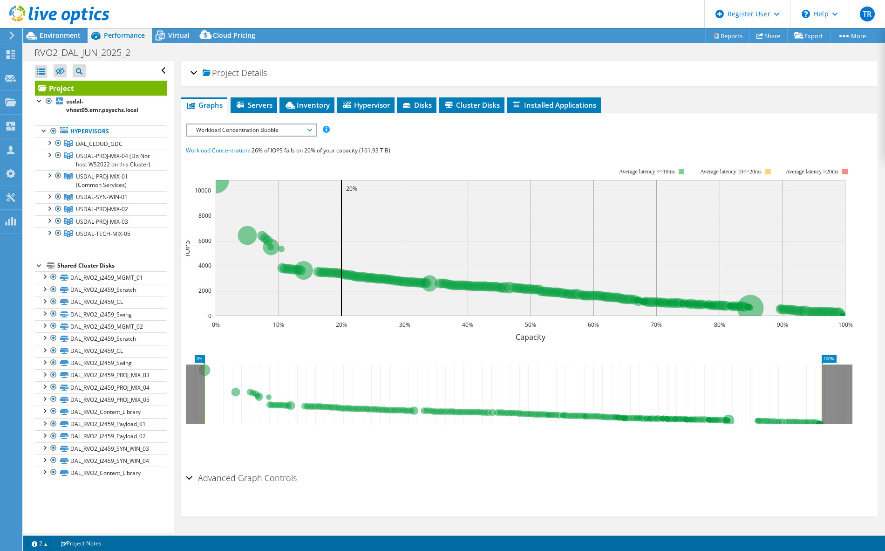
click at [195, 73] on div "Project Details" at bounding box center [530, 73] width 678 height 20
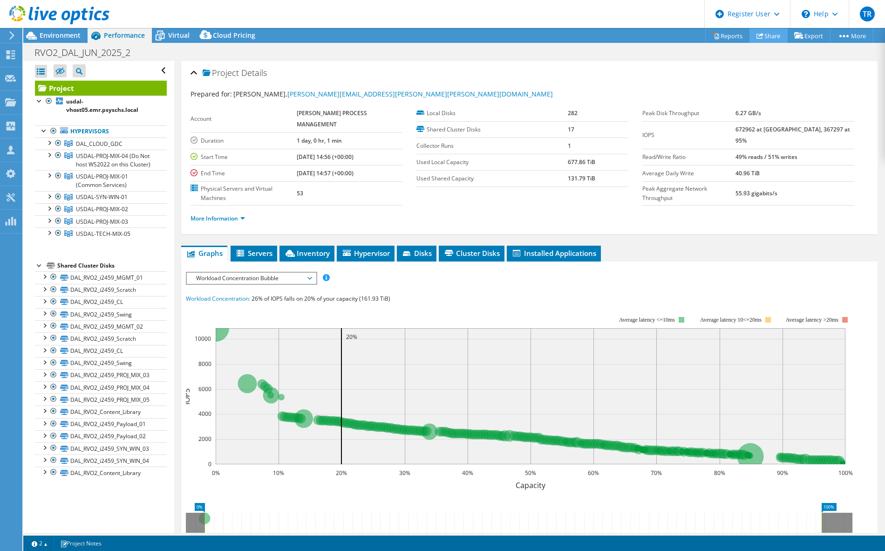
click at [776, 31] on link "Share" at bounding box center [768, 35] width 38 height 14
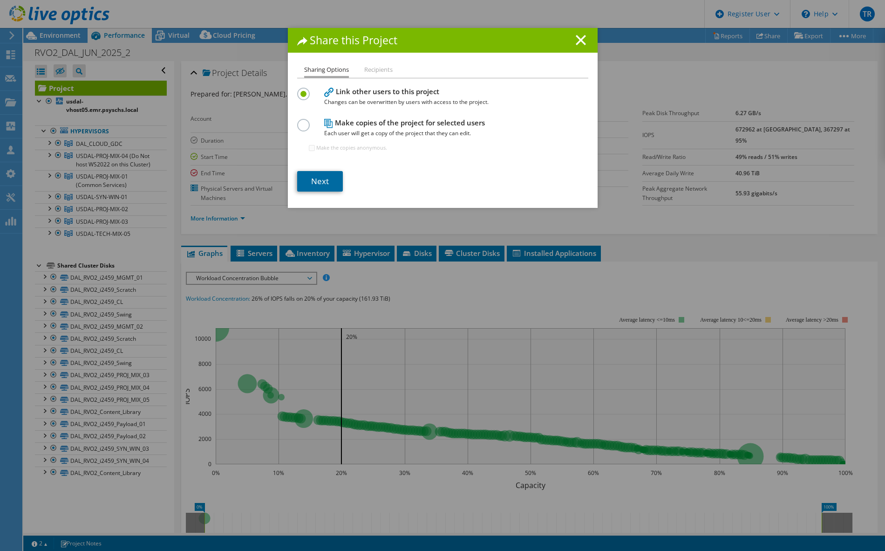
click at [323, 174] on link "Next" at bounding box center [320, 181] width 46 height 20
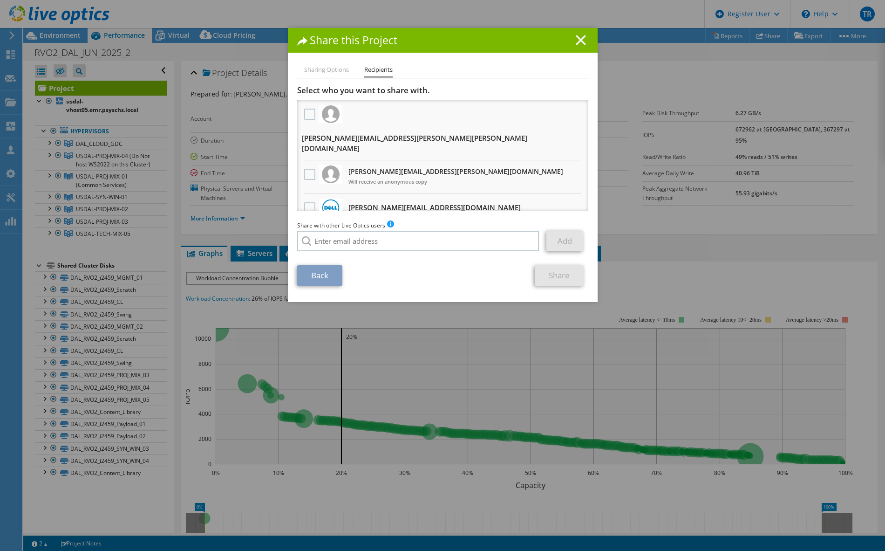
click at [580, 41] on icon at bounding box center [581, 40] width 10 height 10
